Goal: Communication & Community: Answer question/provide support

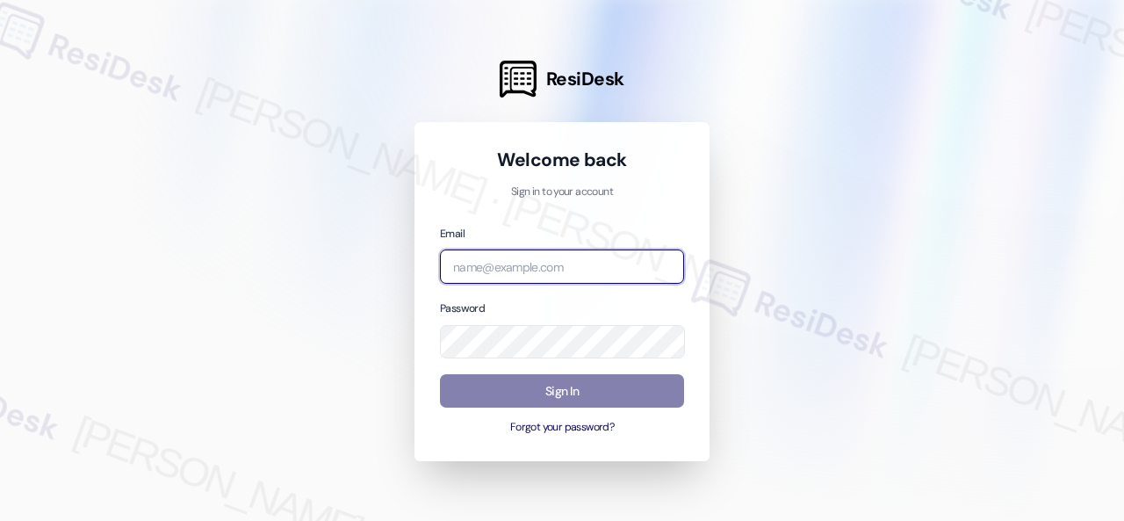
click at [477, 264] on input "email" at bounding box center [562, 266] width 244 height 34
paste input "automated-surveys-birchstone_residential-resen.fifteen@birchstone_[DOMAIN_NAME]"
type input "automated-surveys-birchstone_residential-resen.fifteen@birchstone_[DOMAIN_NAME]"
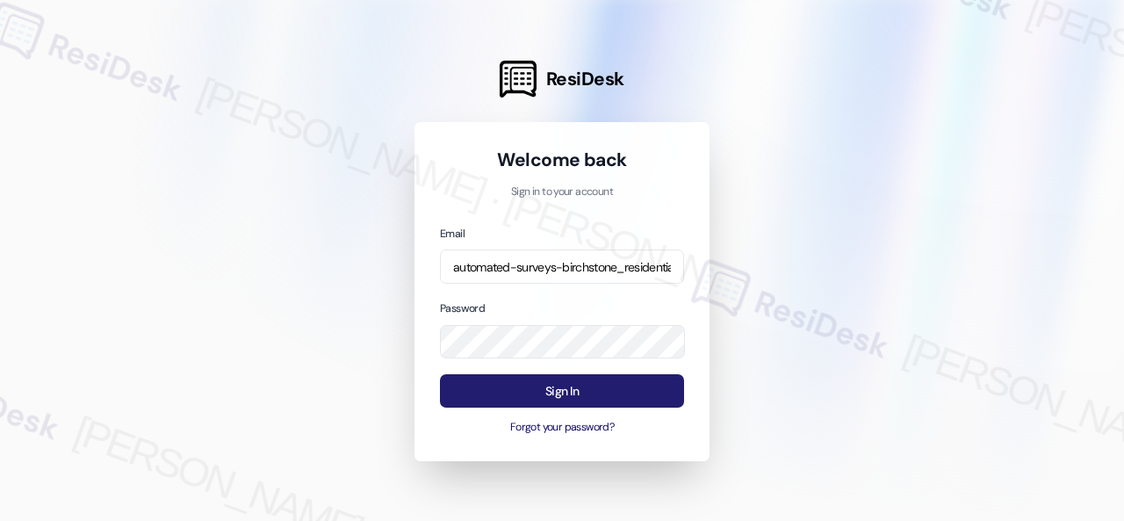
click at [532, 389] on button "Sign In" at bounding box center [562, 391] width 244 height 34
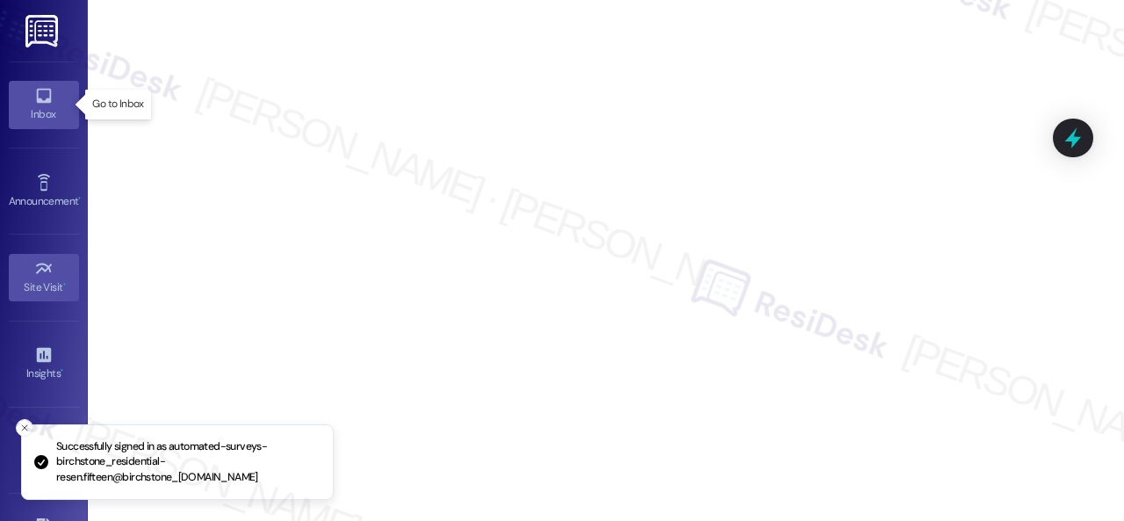
click at [28, 91] on link "Inbox" at bounding box center [44, 104] width 70 height 47
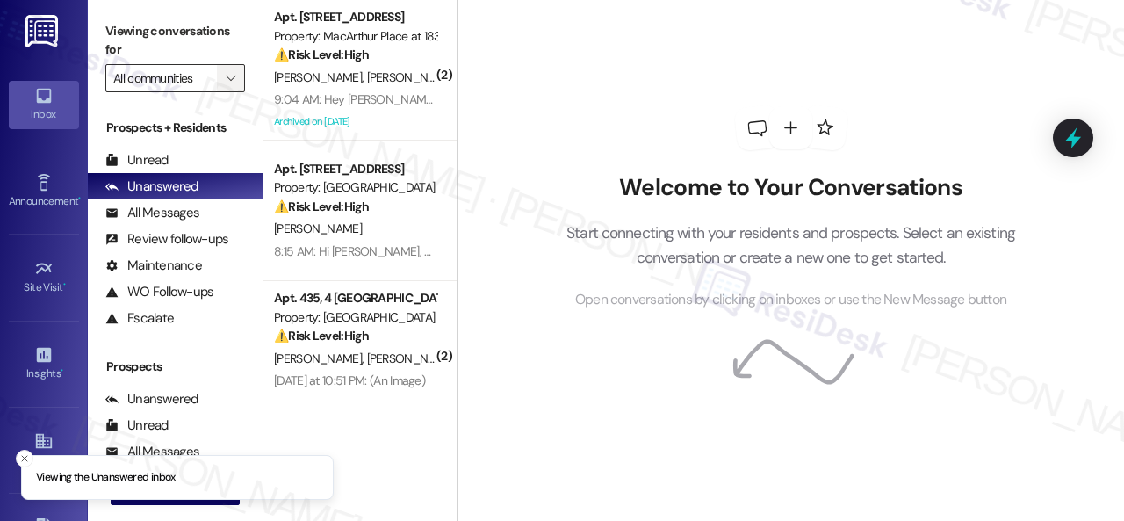
click at [235, 71] on icon "" at bounding box center [231, 78] width 10 height 14
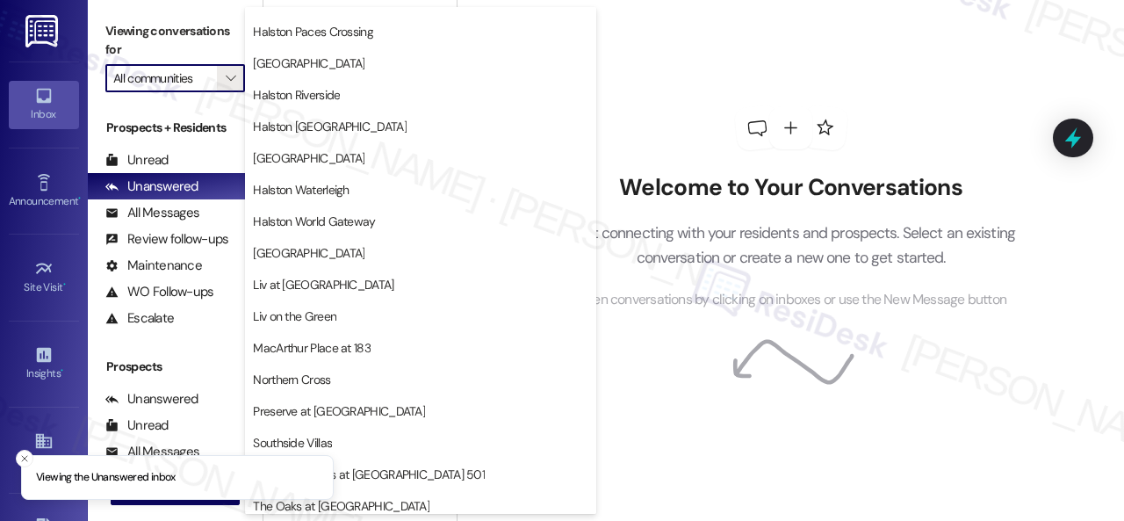
scroll to position [759, 0]
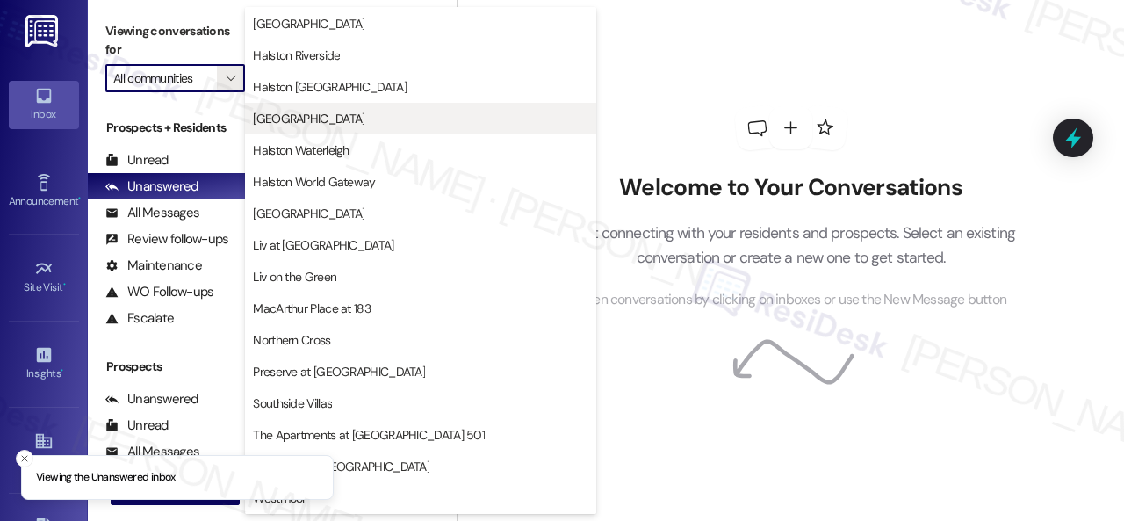
click at [299, 124] on span "[GEOGRAPHIC_DATA]" at bounding box center [309, 119] width 112 height 18
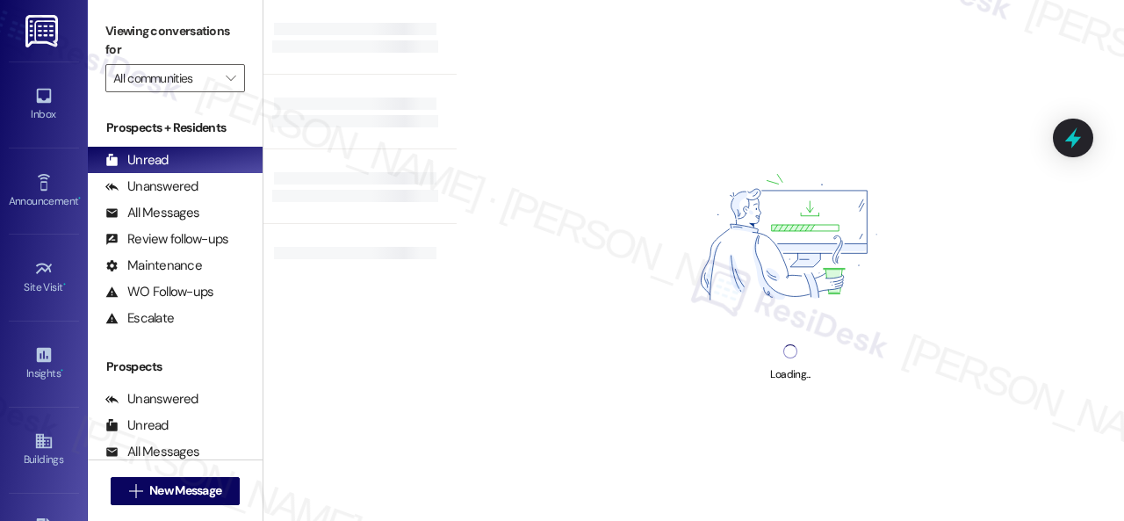
type input "[GEOGRAPHIC_DATA]"
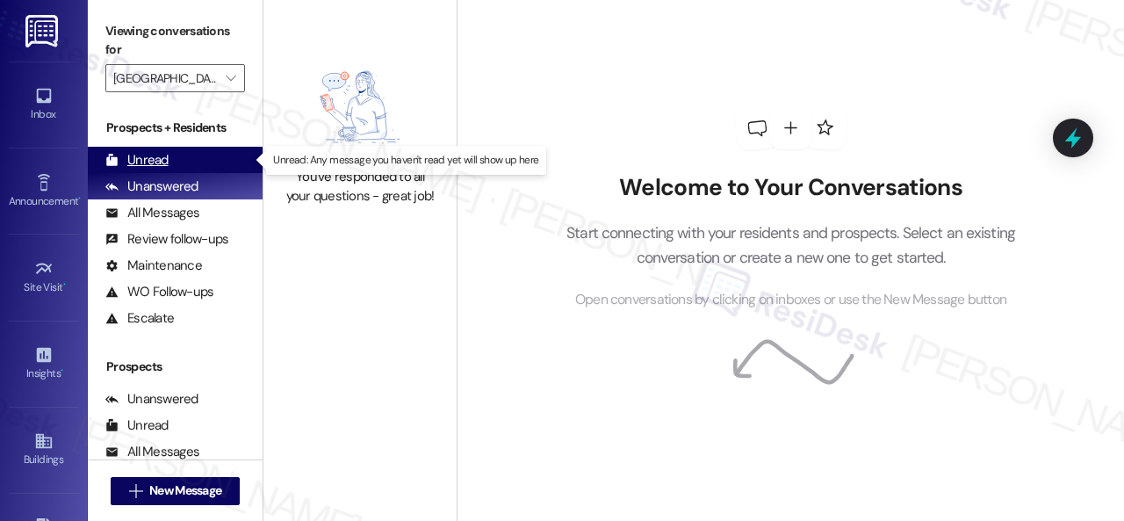
click at [156, 162] on div "Unread" at bounding box center [136, 160] width 63 height 18
